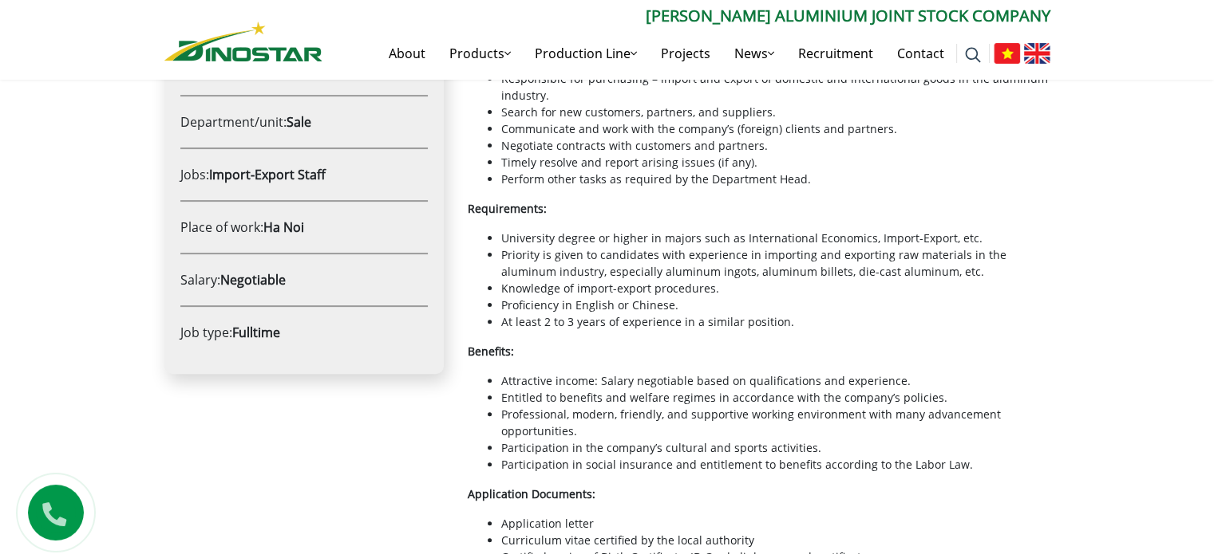
scroll to position [447, 0]
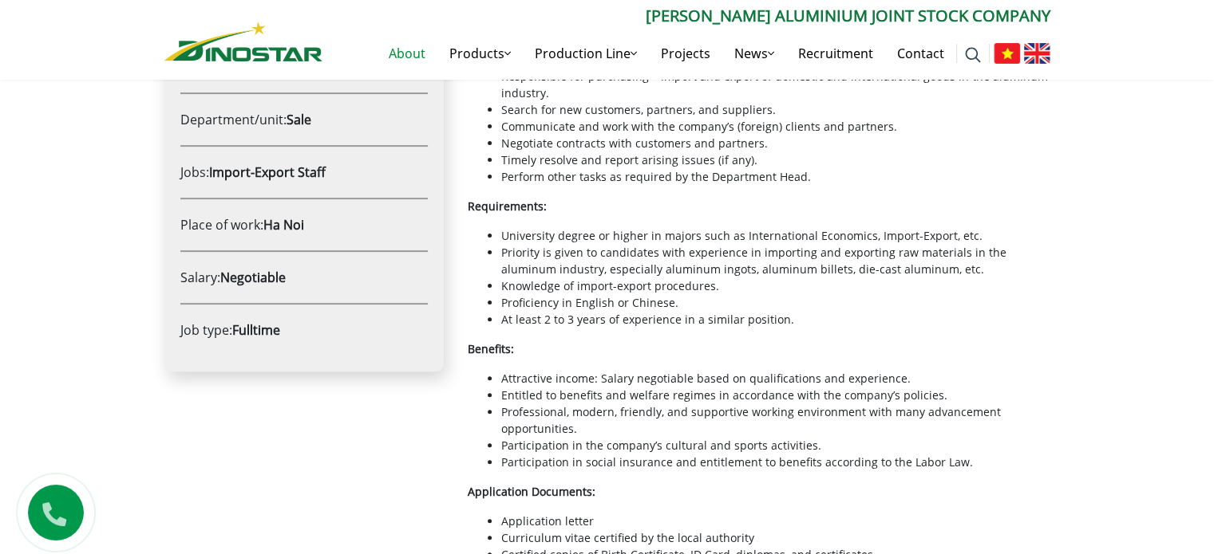
click at [407, 60] on link "About" at bounding box center [407, 53] width 61 height 51
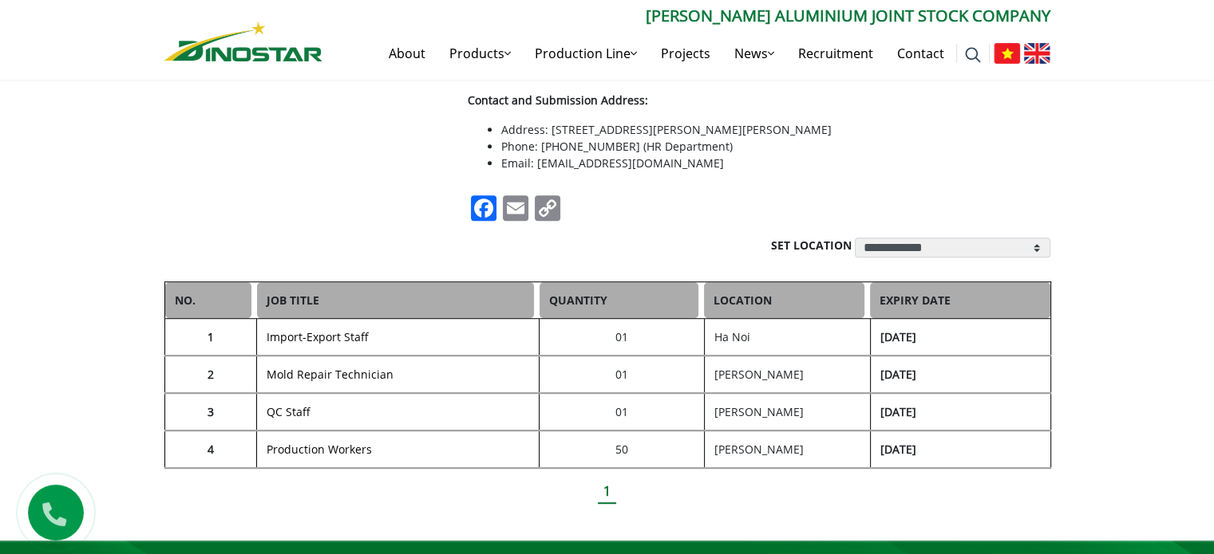
scroll to position [969, 0]
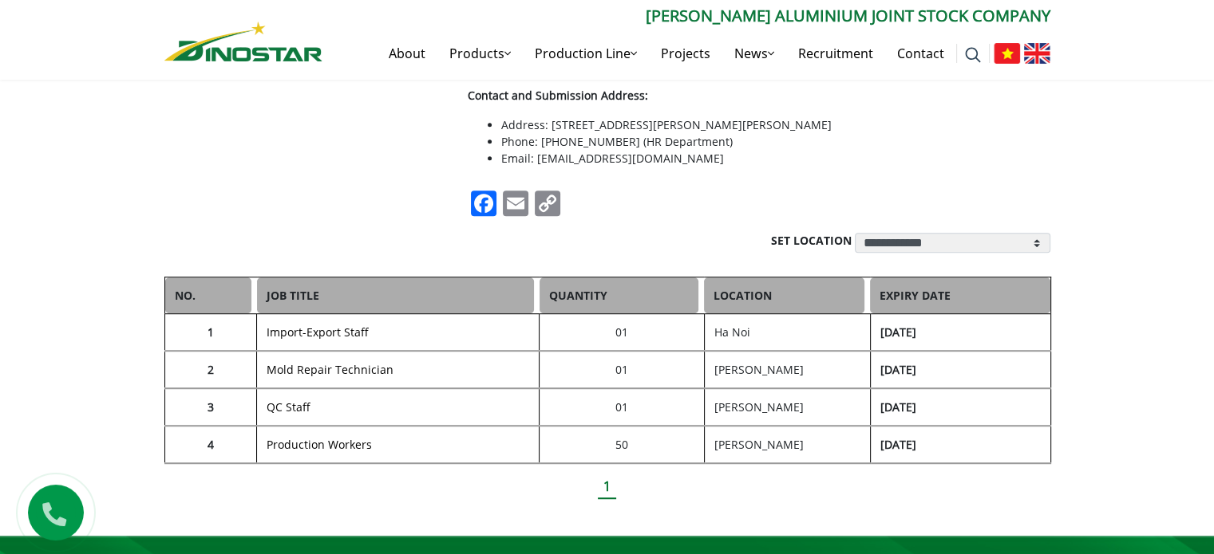
click at [353, 373] on link "Mold Repair Technician" at bounding box center [329, 369] width 127 height 15
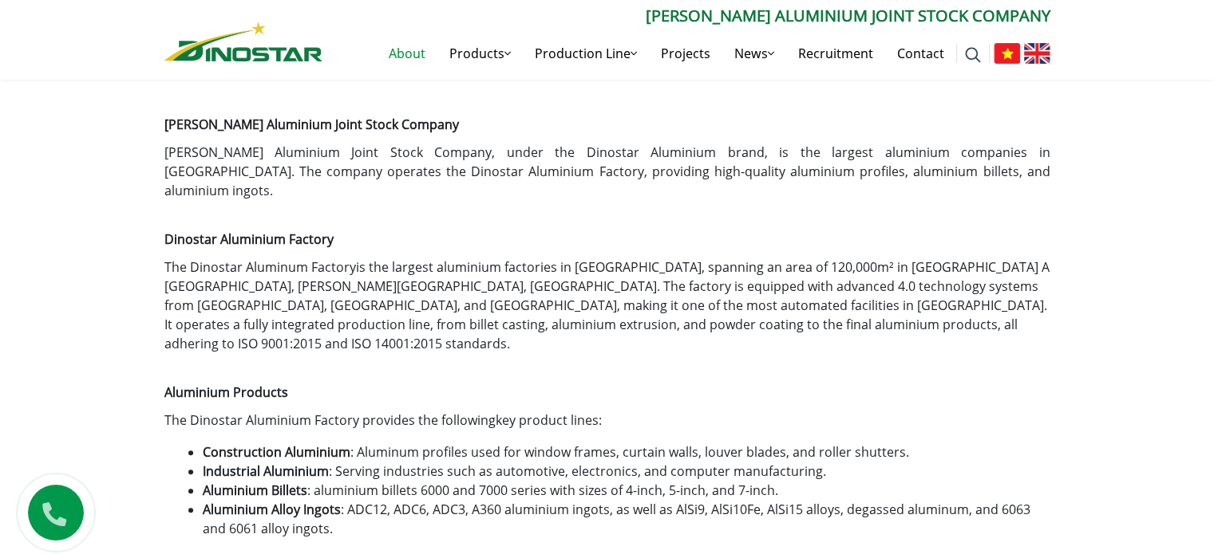
scroll to position [389, 0]
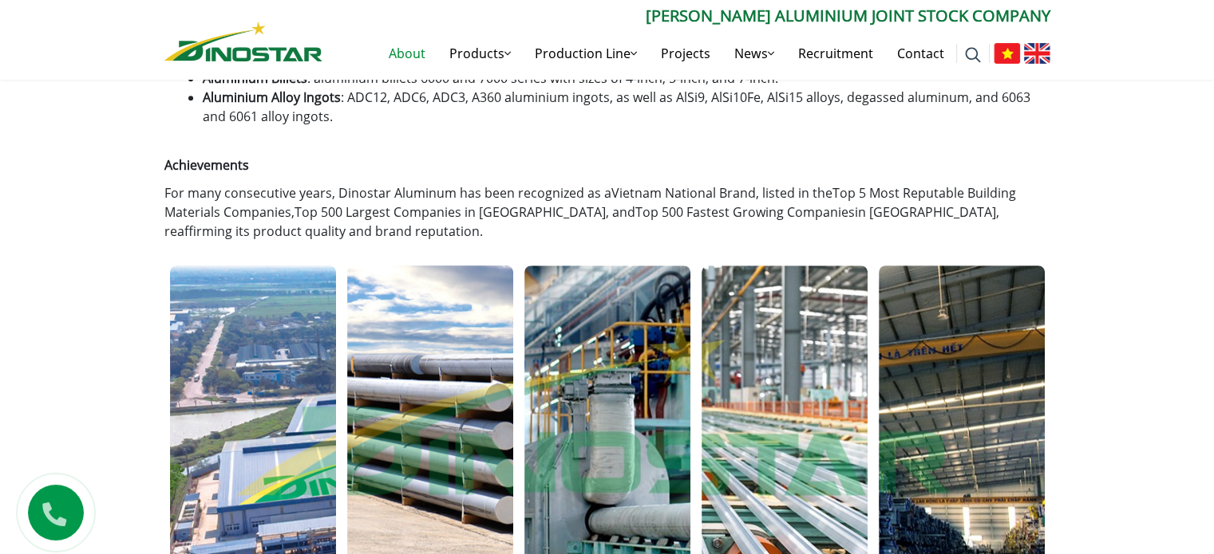
drag, startPoint x: 1225, startPoint y: 110, endPoint x: 1225, endPoint y: 235, distance: 124.5
click at [1213, 235] on html "About Products Products Construction Aluminium Industrial aluminium Aluminium b…" at bounding box center [607, 287] width 1214 height 2172
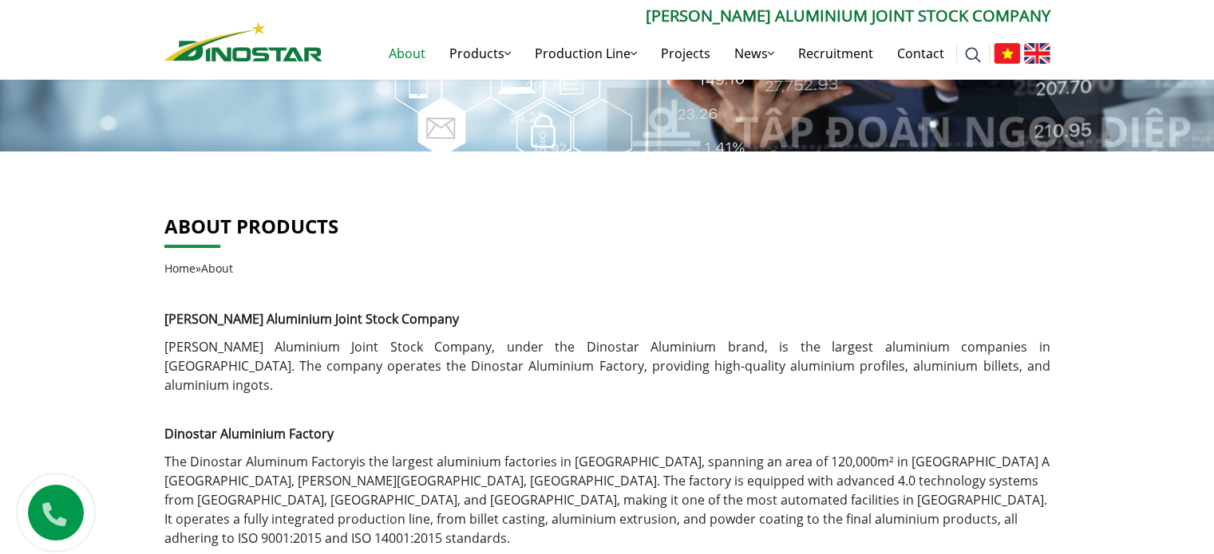
scroll to position [188, 0]
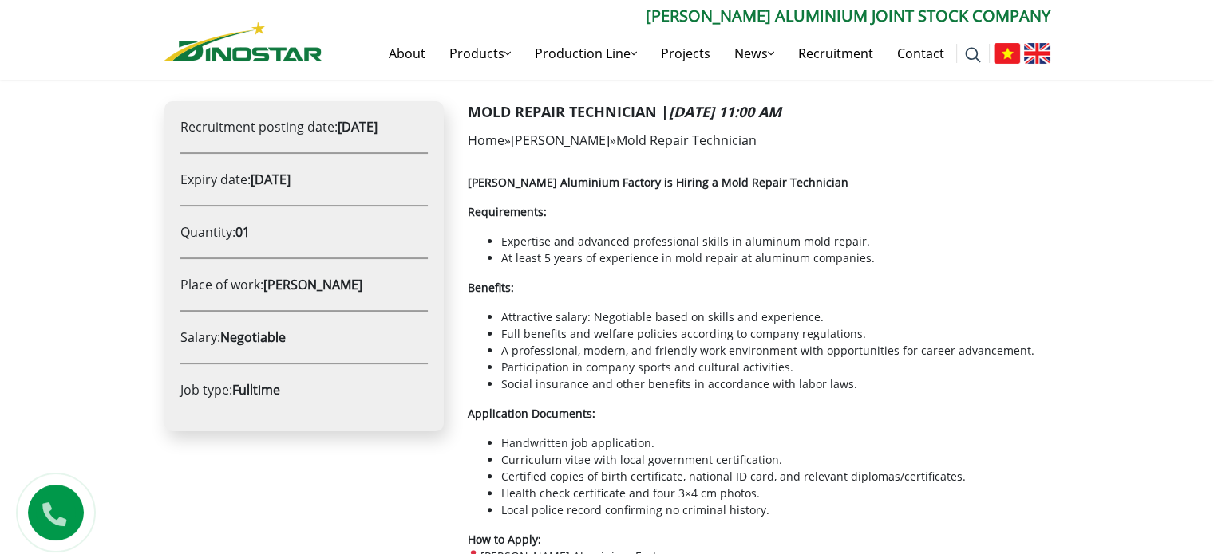
scroll to position [278, 0]
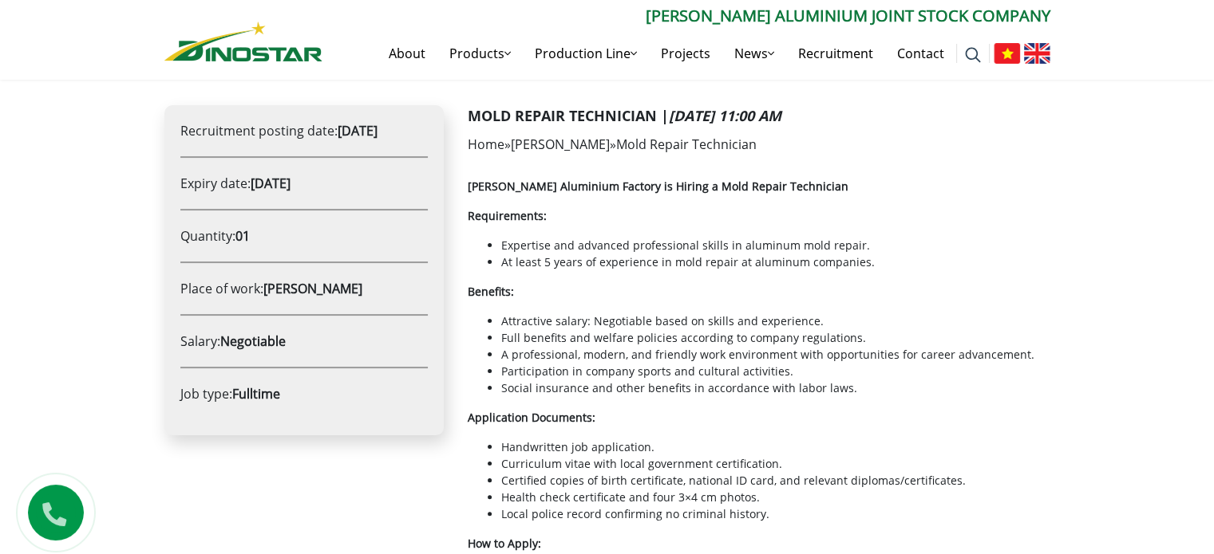
drag, startPoint x: 0, startPoint y: 0, endPoint x: 1225, endPoint y: 164, distance: 1235.6
click at [1213, 164] on html "About Products Products Construction Aluminium Industrial aluminium Aluminium b…" at bounding box center [607, 526] width 1214 height 1609
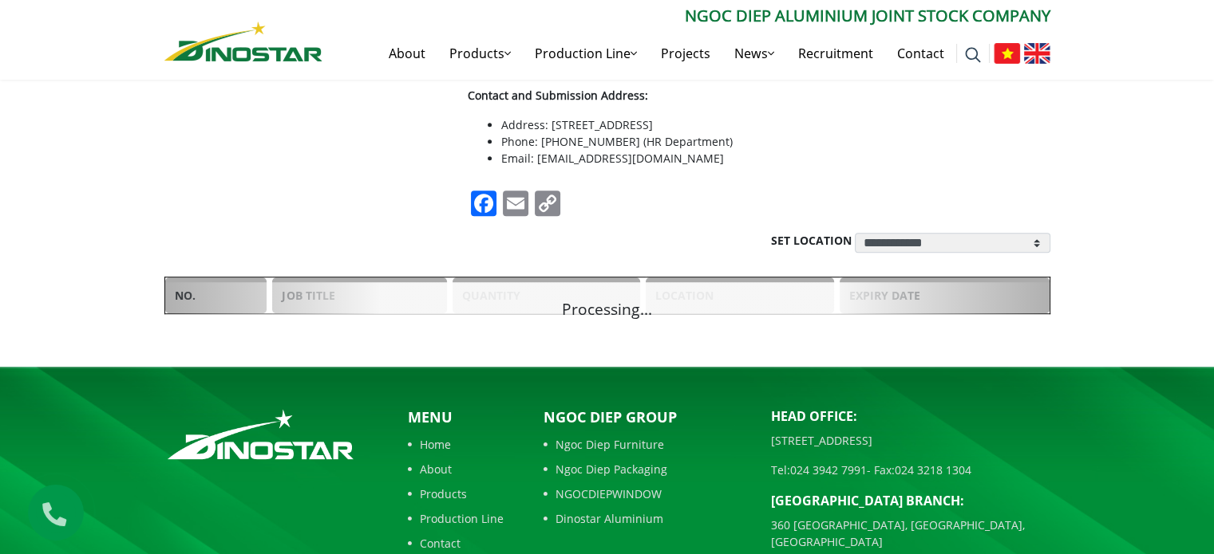
scroll to position [969, 0]
